Goal: Task Accomplishment & Management: Complete application form

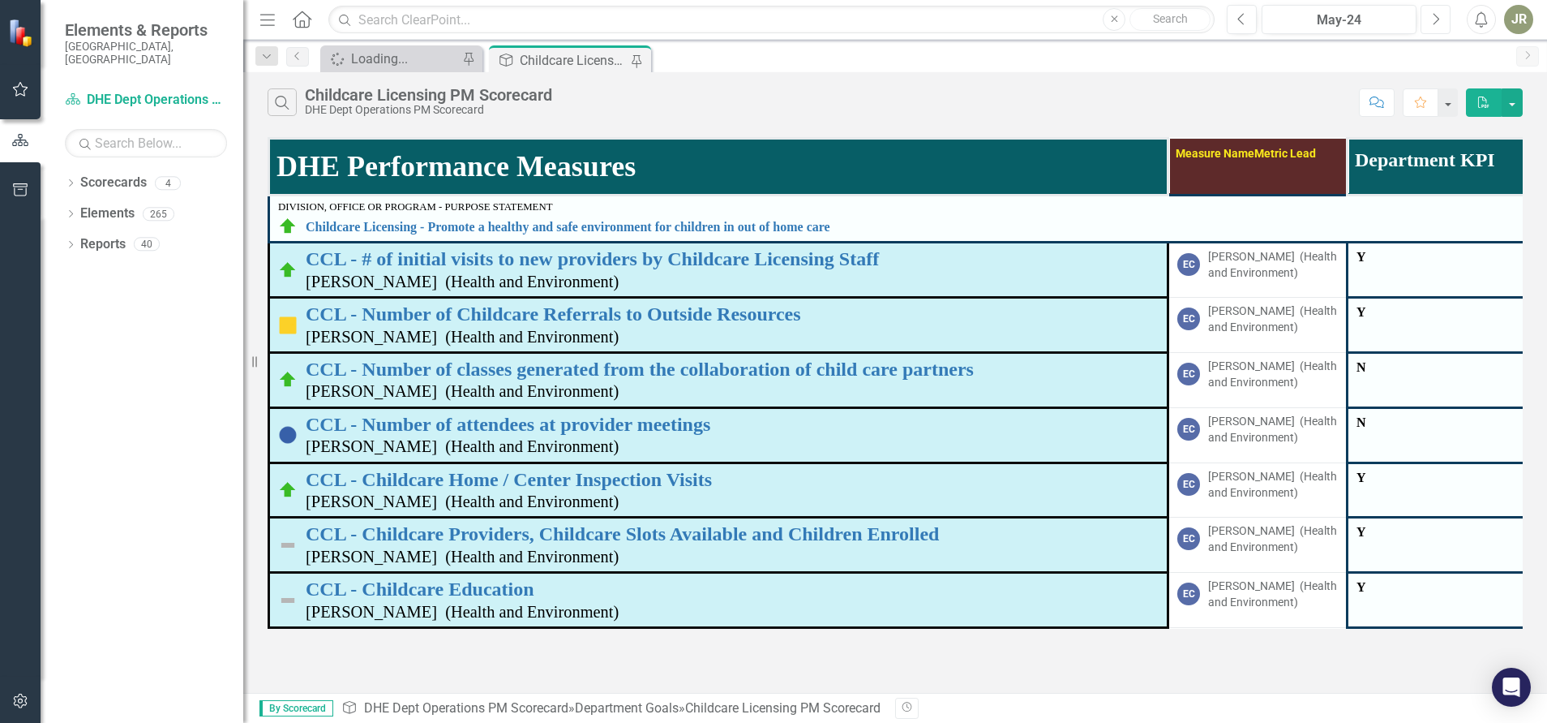
click at [1438, 24] on icon "Next" at bounding box center [1435, 19] width 9 height 15
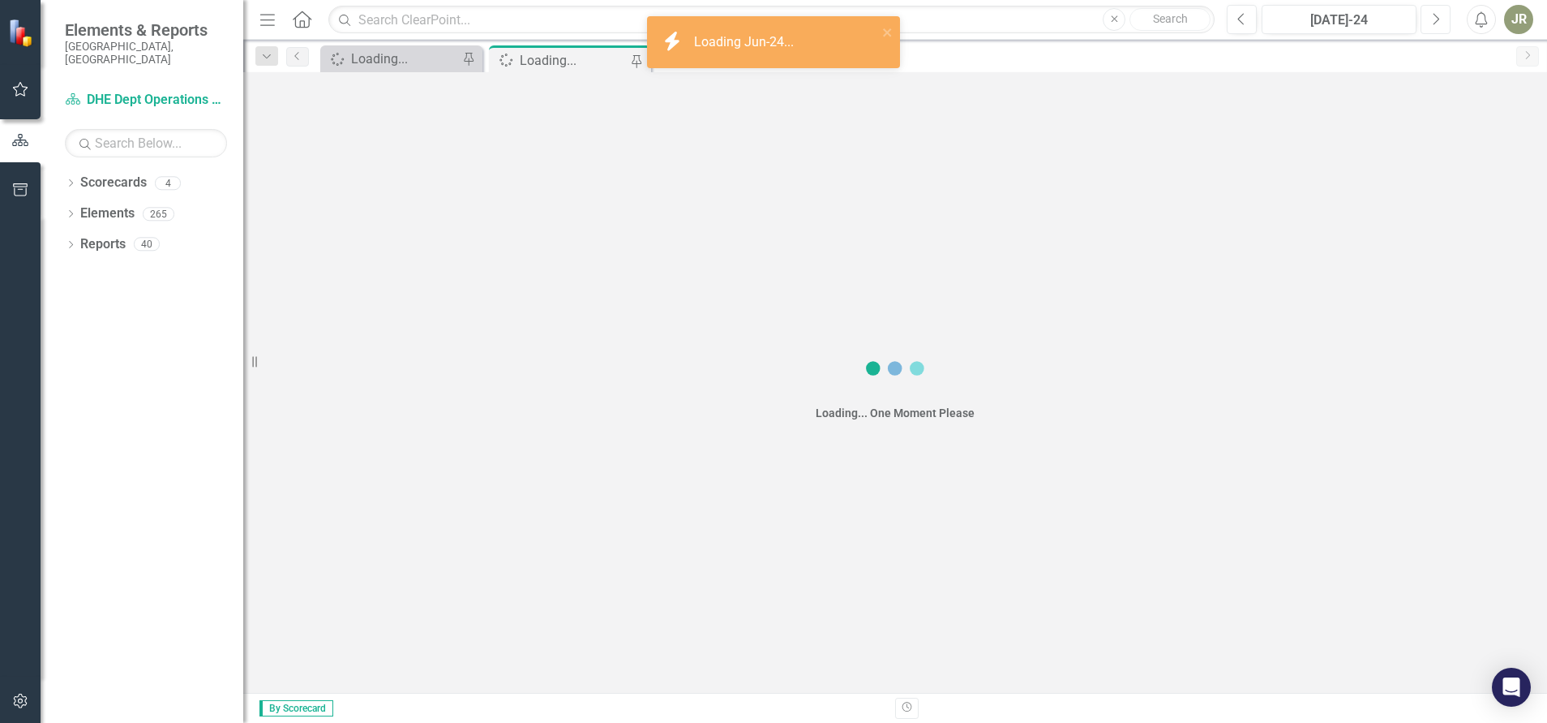
click at [1438, 24] on icon "Next" at bounding box center [1435, 19] width 9 height 15
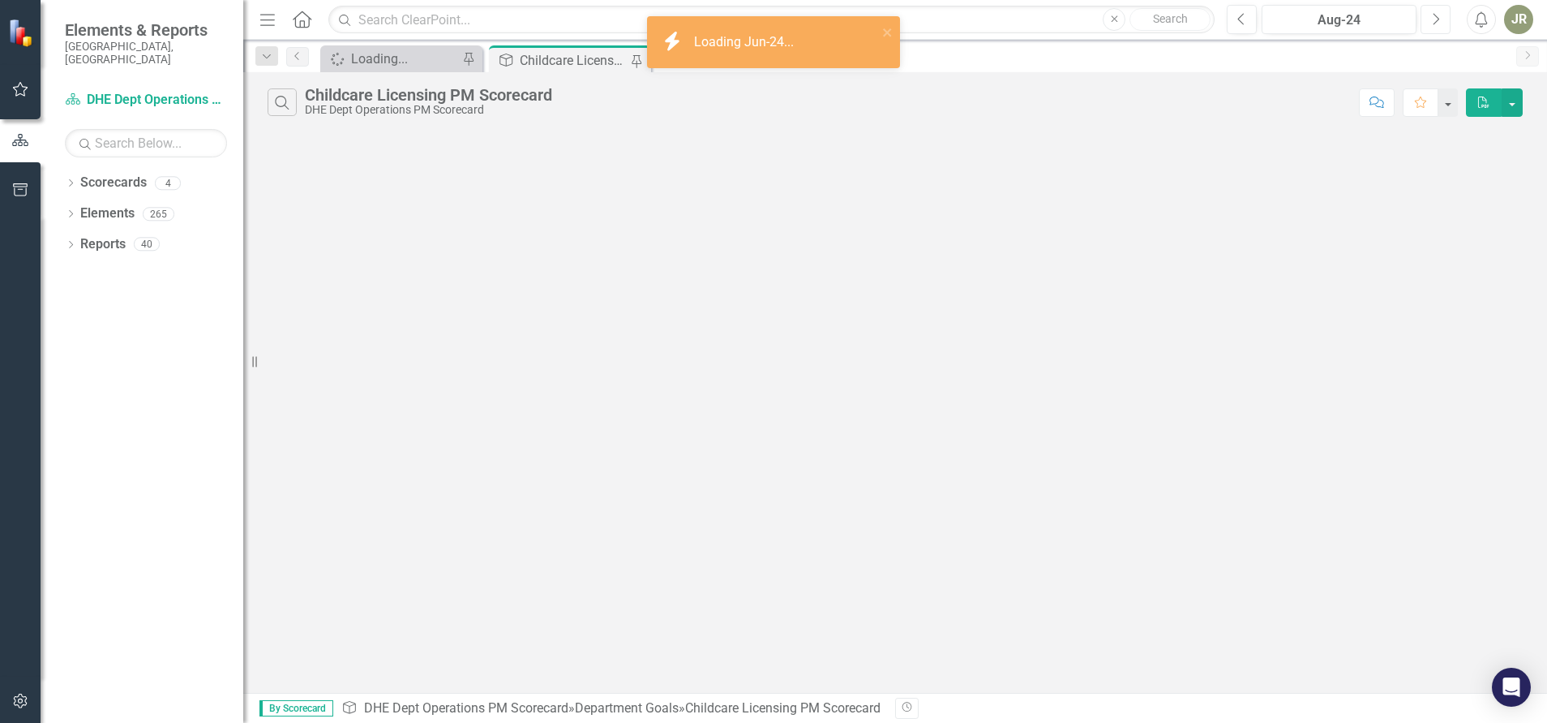
click at [1438, 24] on icon "Next" at bounding box center [1435, 19] width 9 height 15
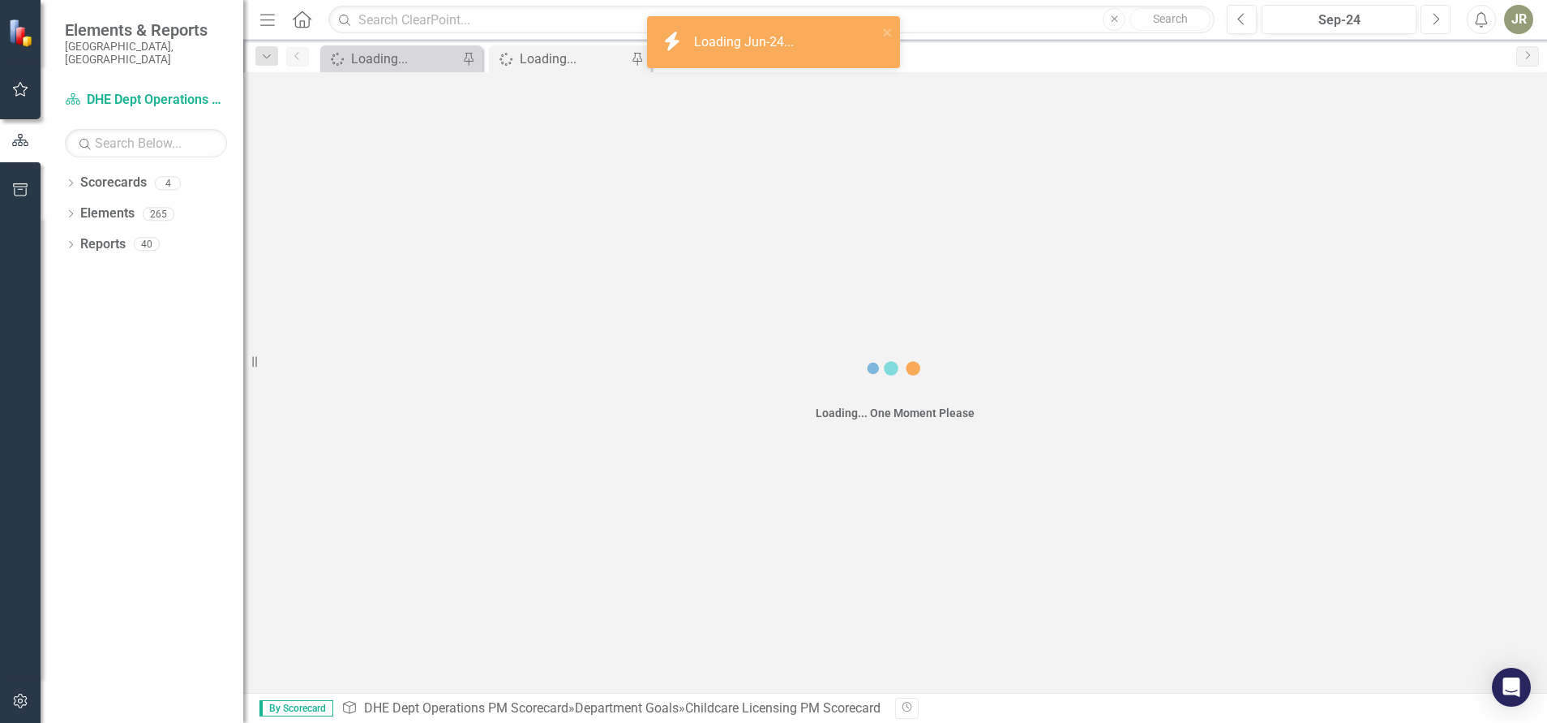
click at [1438, 24] on icon "Next" at bounding box center [1435, 19] width 9 height 15
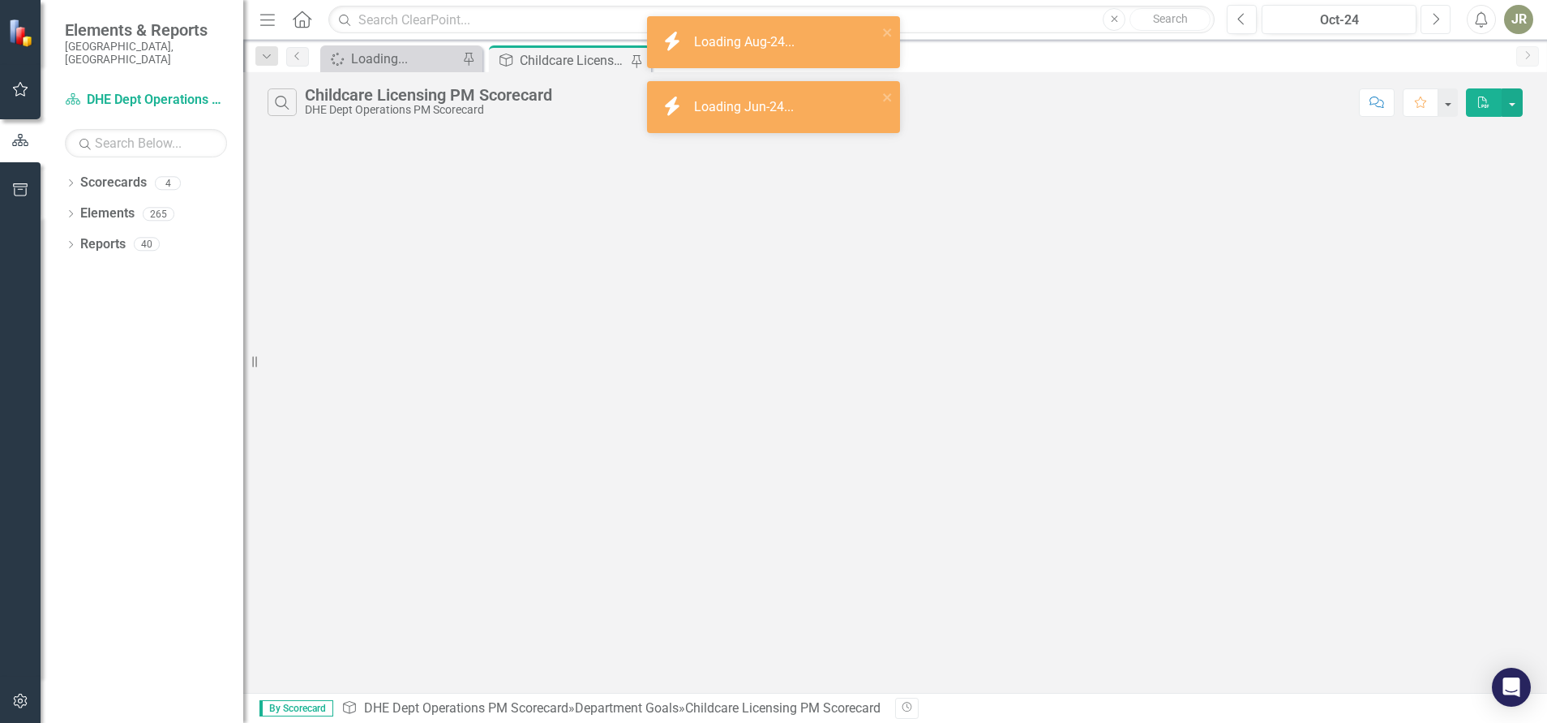
click at [1438, 24] on icon "Next" at bounding box center [1435, 19] width 9 height 15
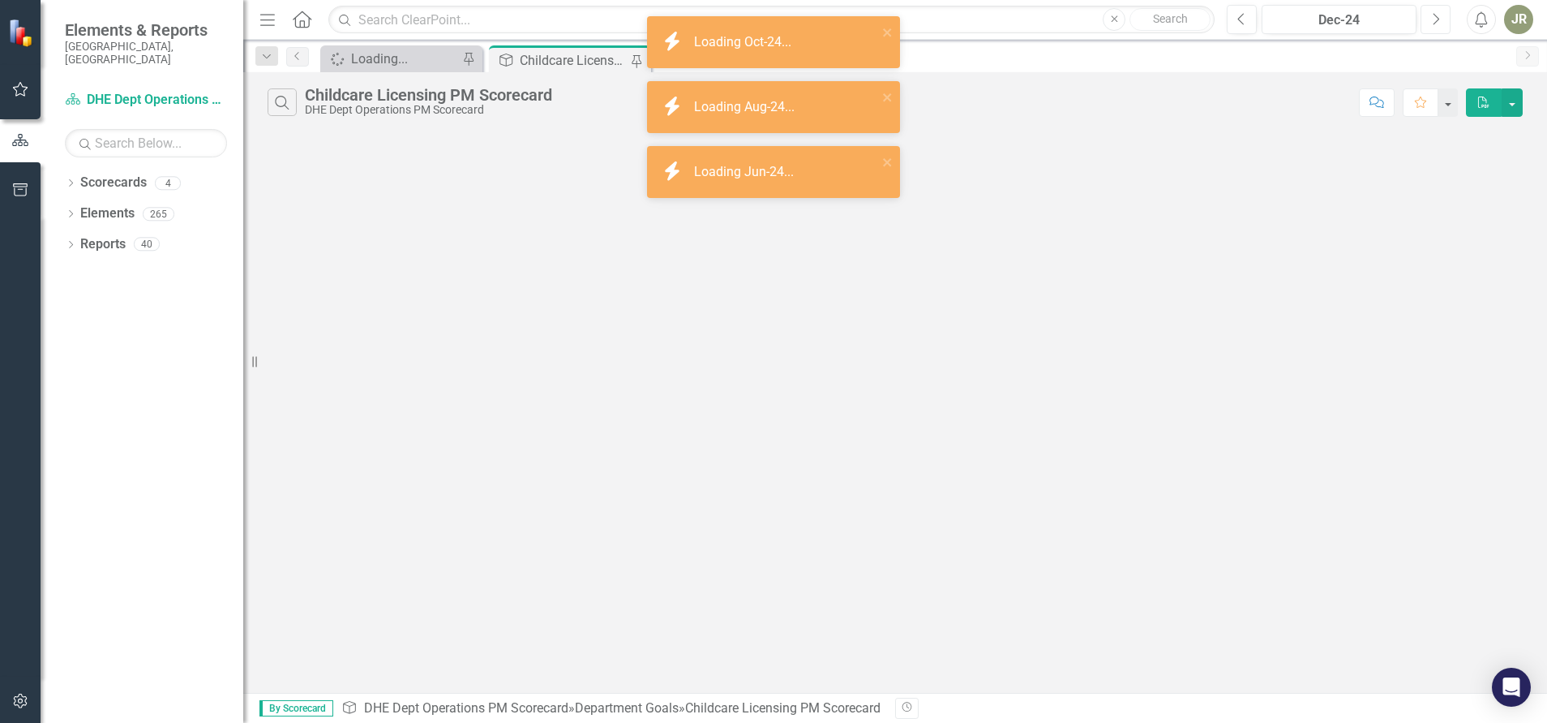
click at [1438, 24] on icon "Next" at bounding box center [1435, 19] width 9 height 15
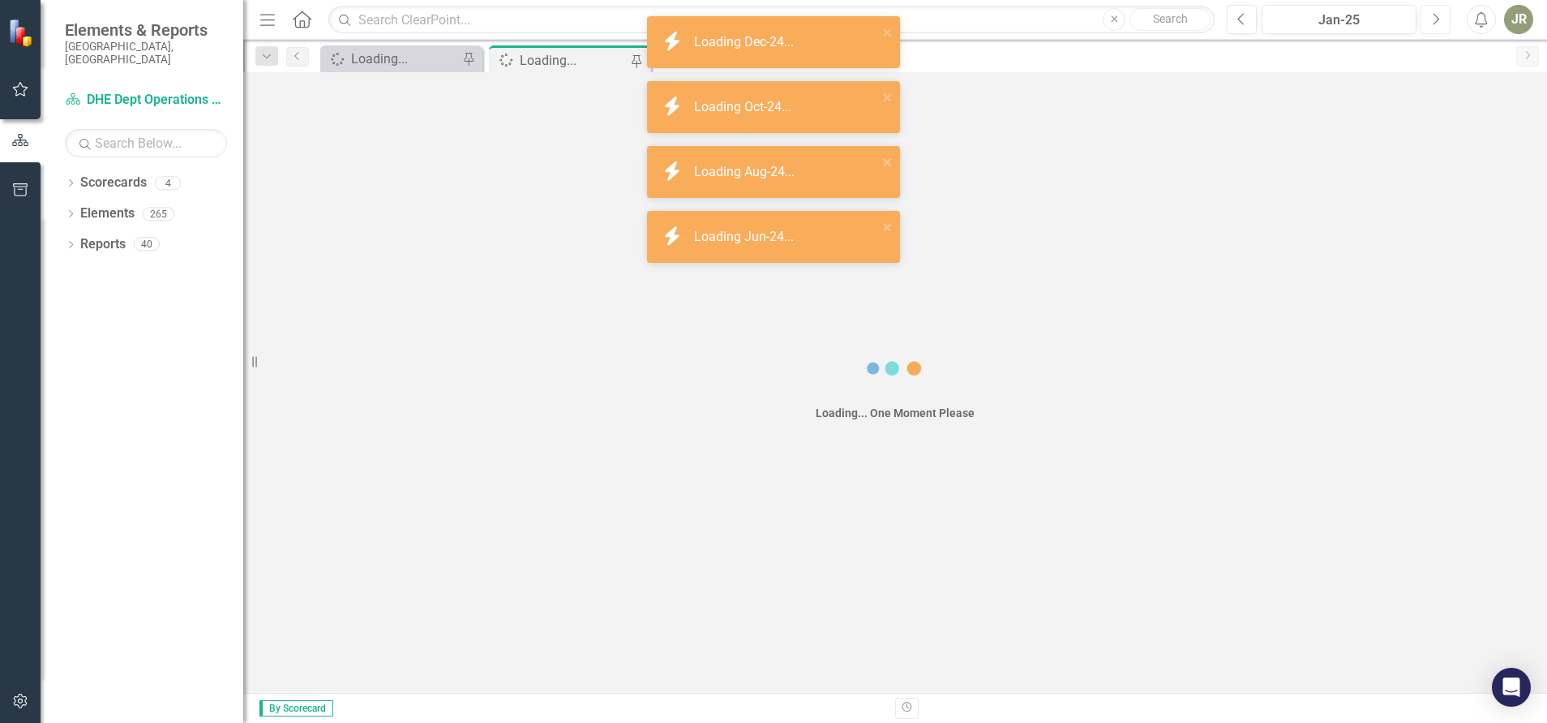
click at [1438, 24] on icon "Next" at bounding box center [1435, 19] width 9 height 15
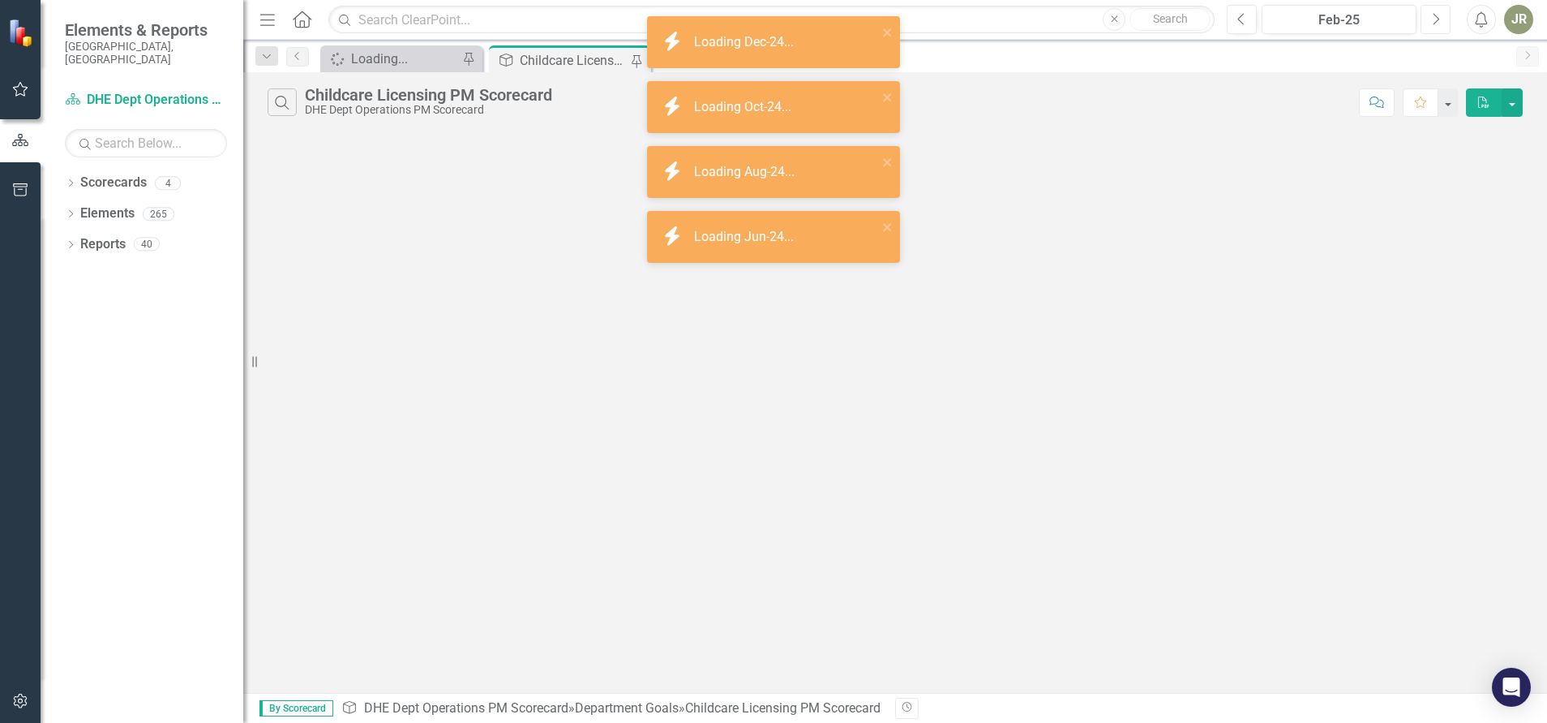
click at [1438, 24] on icon "Next" at bounding box center [1435, 19] width 9 height 15
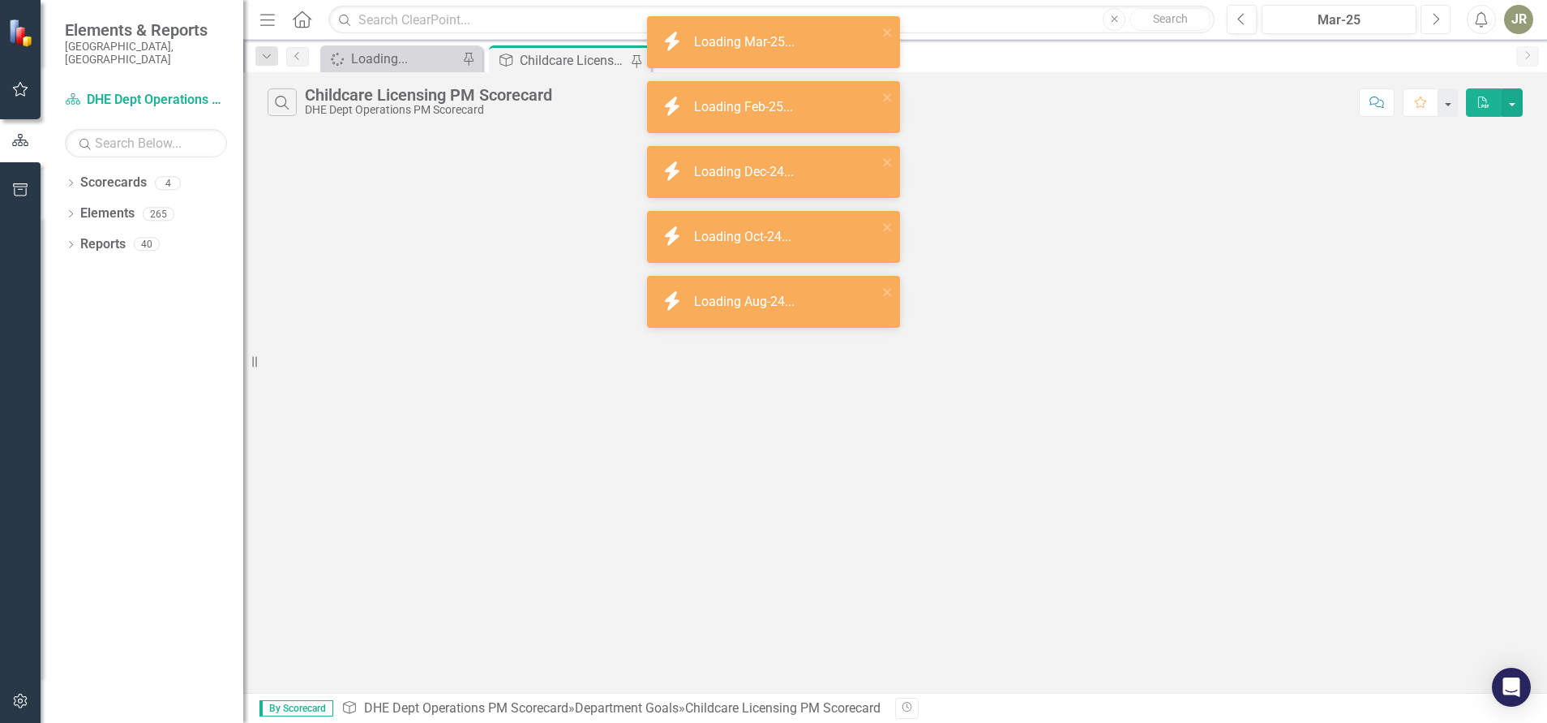
click at [1438, 24] on icon "Next" at bounding box center [1435, 19] width 9 height 15
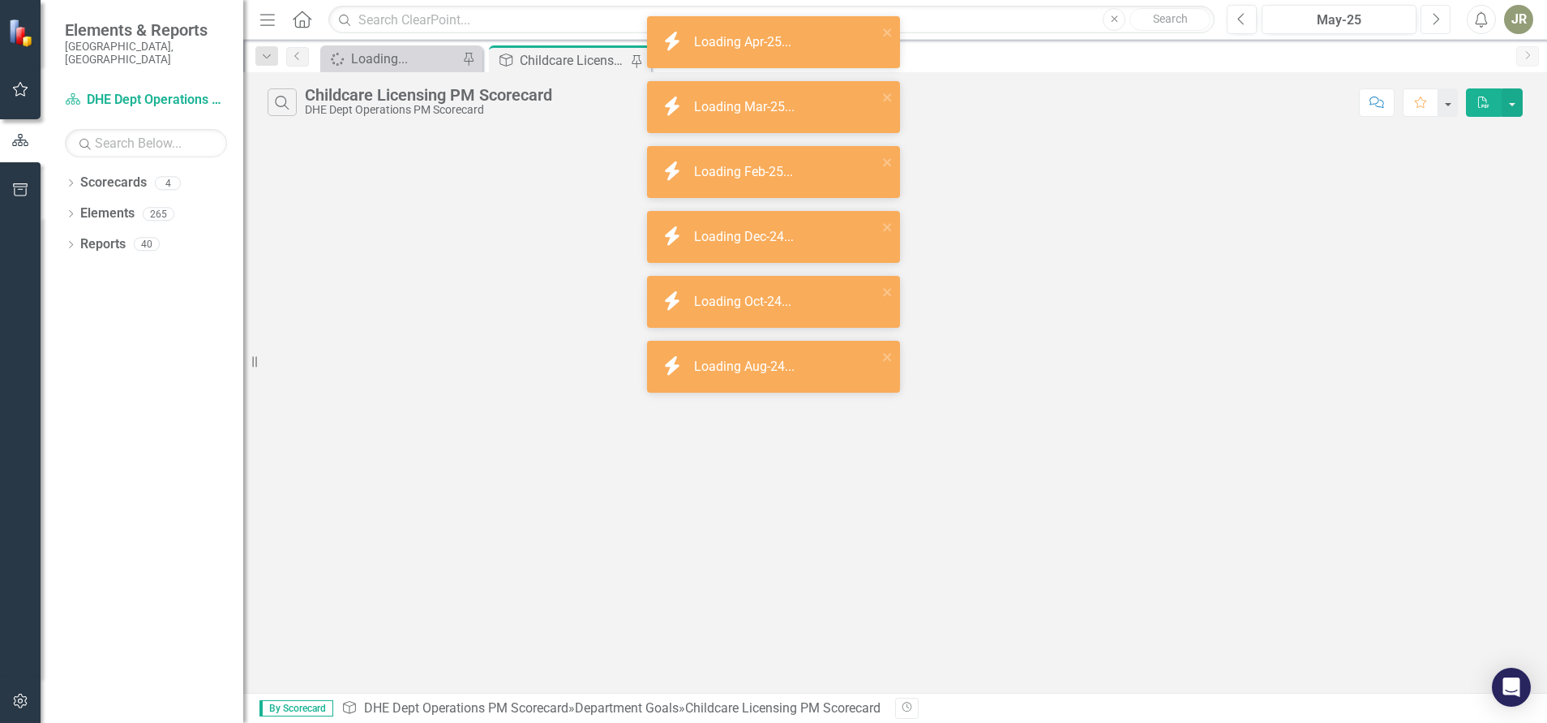
click at [1438, 24] on icon "Next" at bounding box center [1435, 19] width 9 height 15
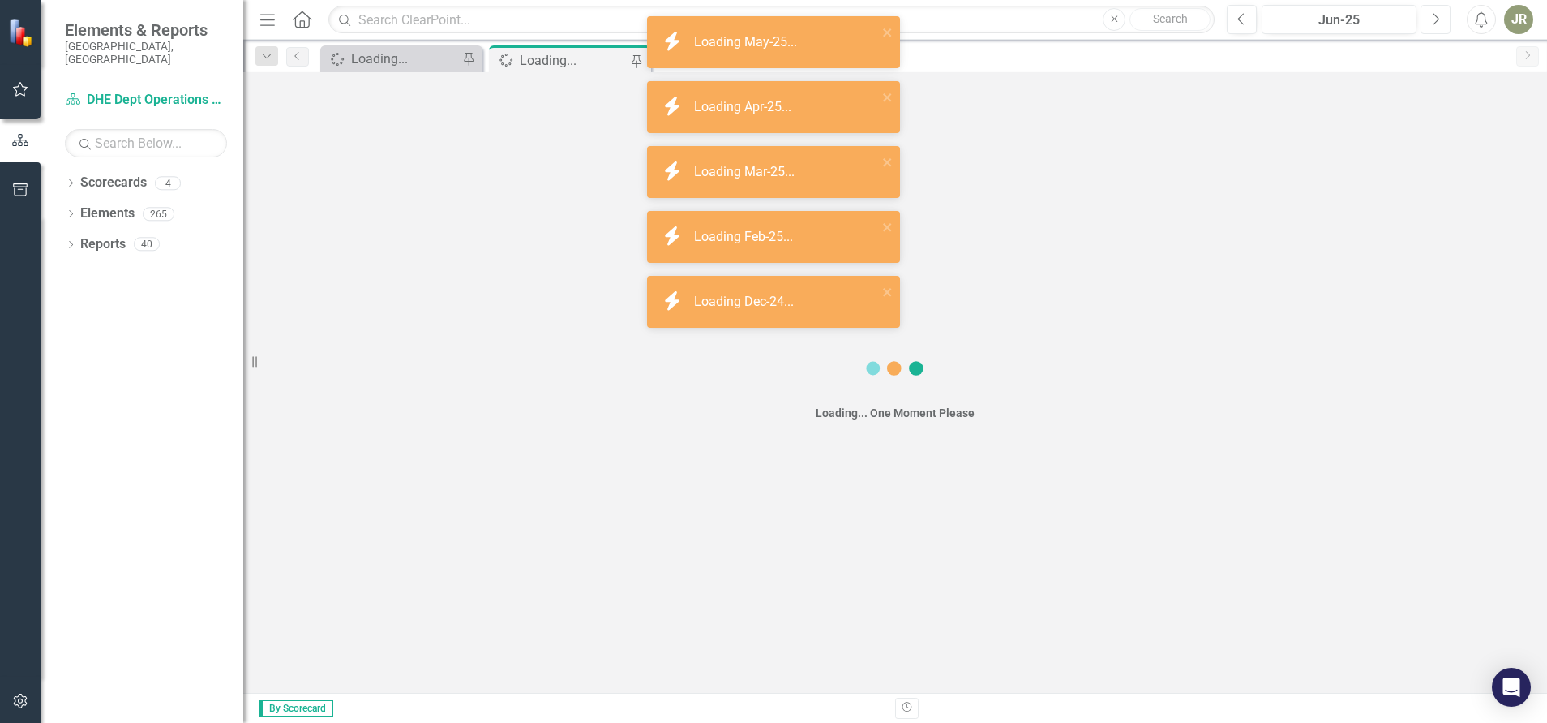
click at [1438, 24] on icon "Next" at bounding box center [1435, 19] width 9 height 15
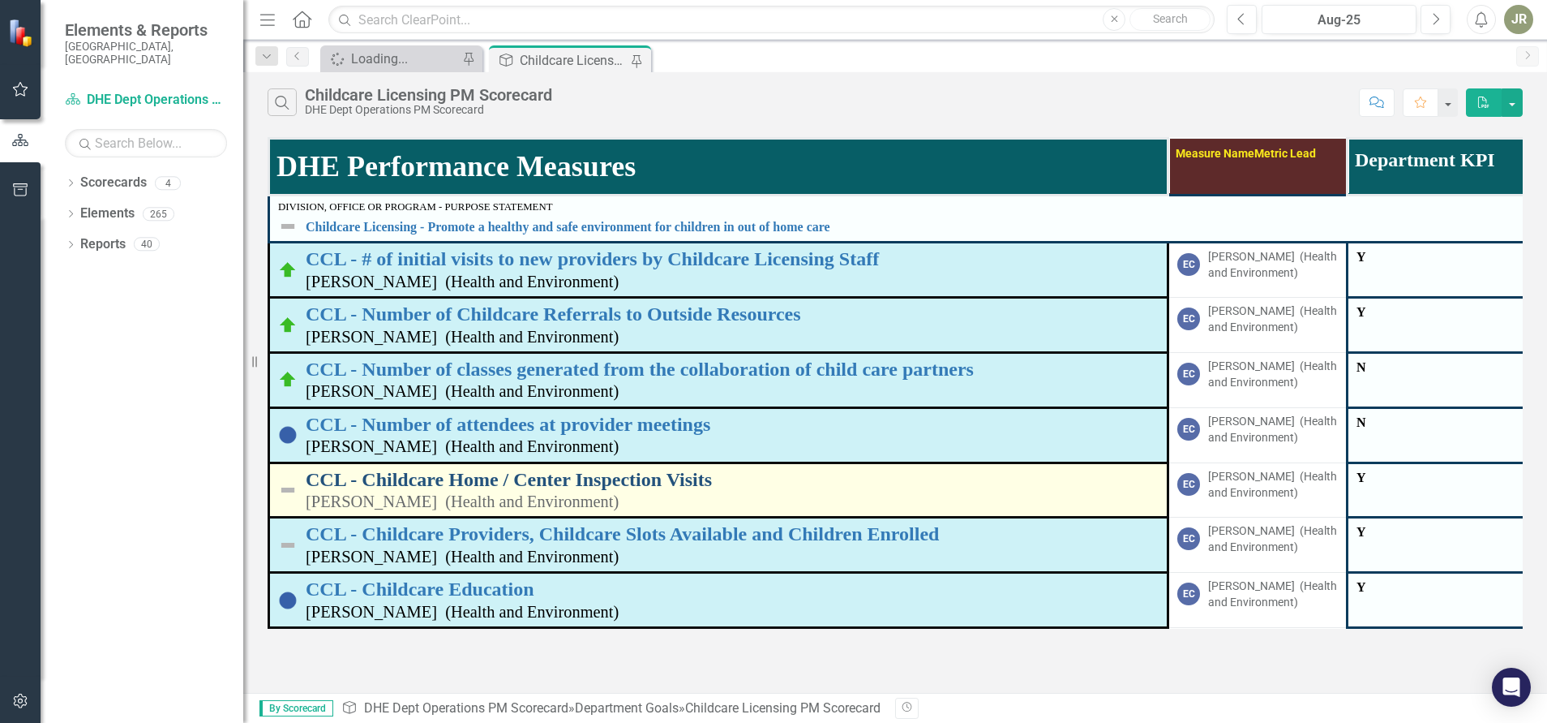
click at [474, 479] on link "CCL - Childcare Home / Center Inspection Visits" at bounding box center [732, 479] width 853 height 21
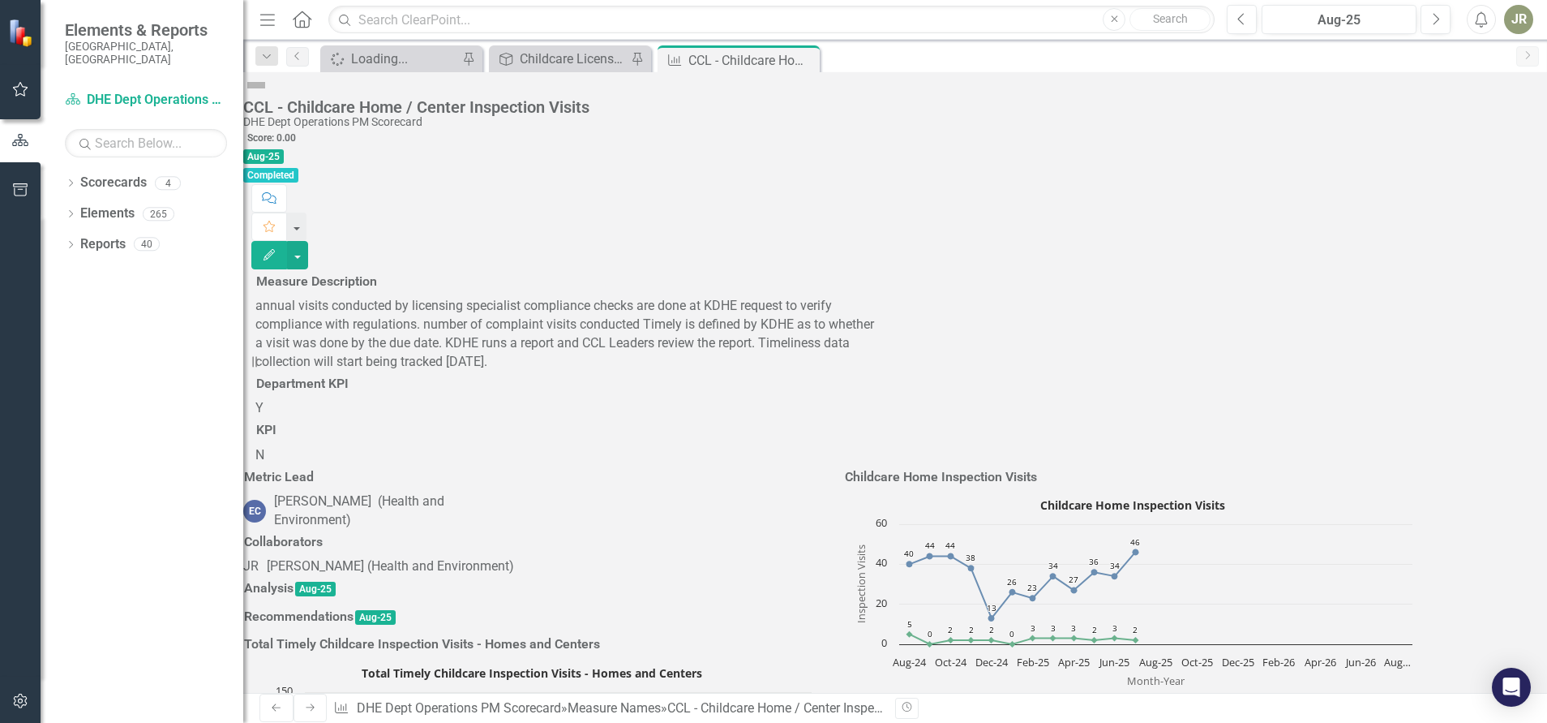
scroll to position [2160, 0]
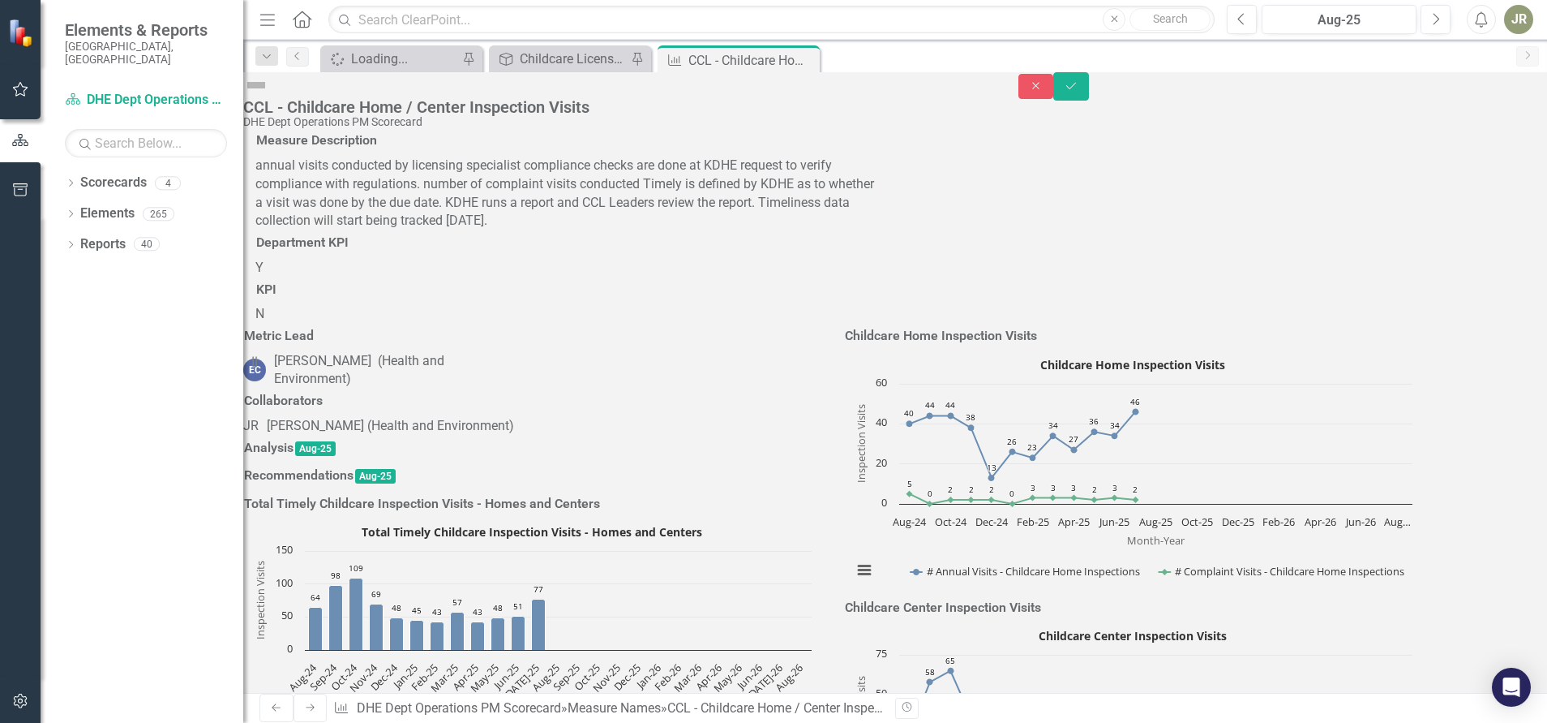
type textarea "37"
click at [1076, 88] on icon "submit" at bounding box center [1071, 85] width 10 height 6
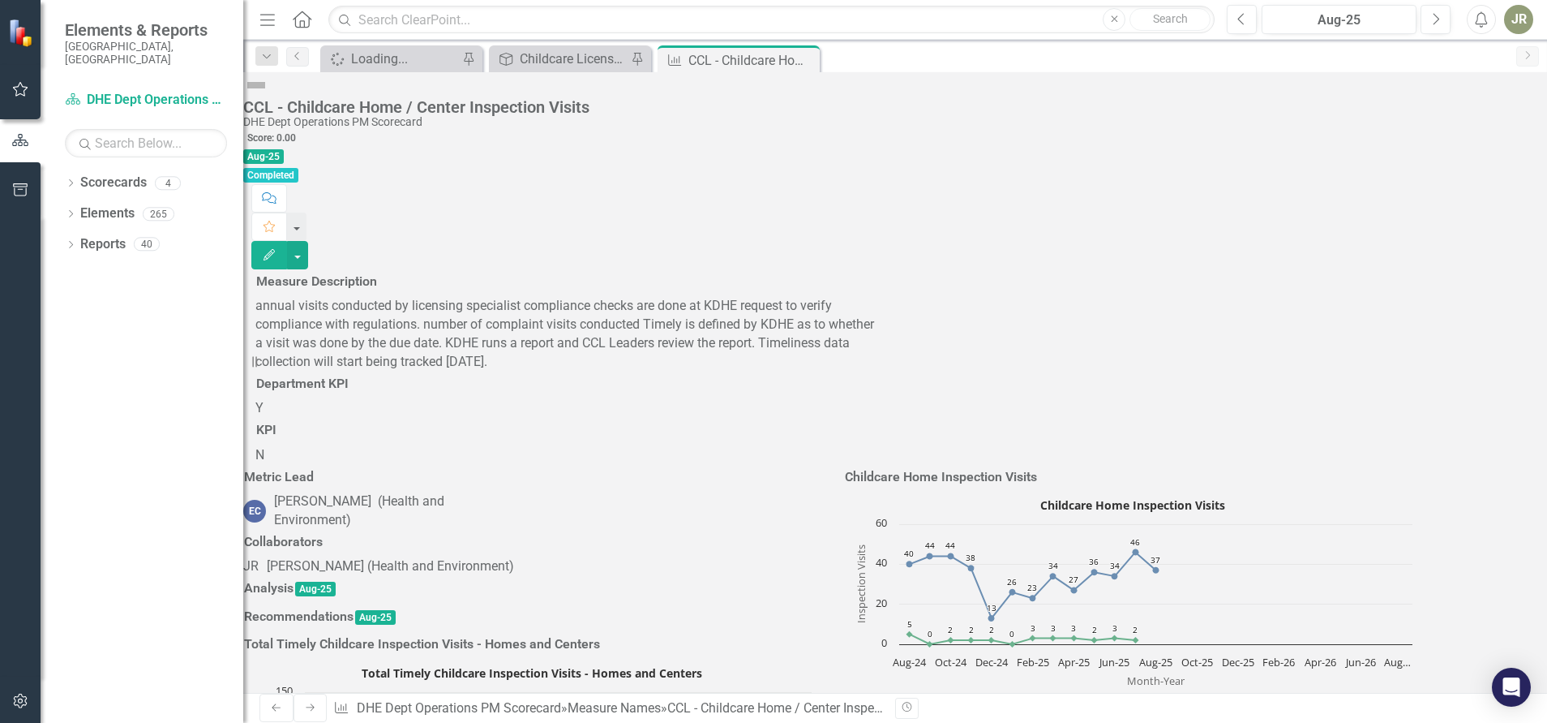
scroll to position [1156, 0]
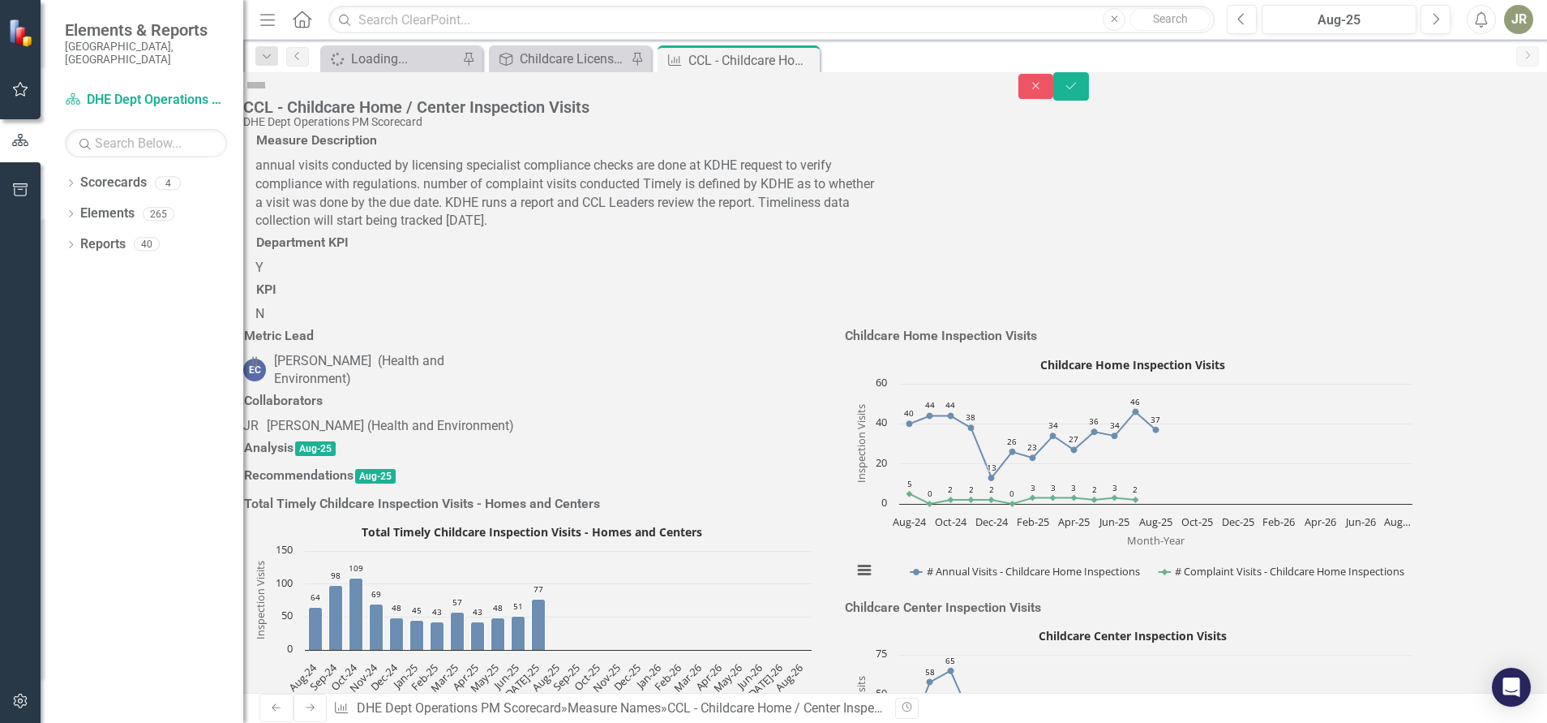
type textarea "30"
click at [1079, 92] on icon "Save" at bounding box center [1071, 85] width 15 height 11
